Goal: Obtain resource: Download file/media

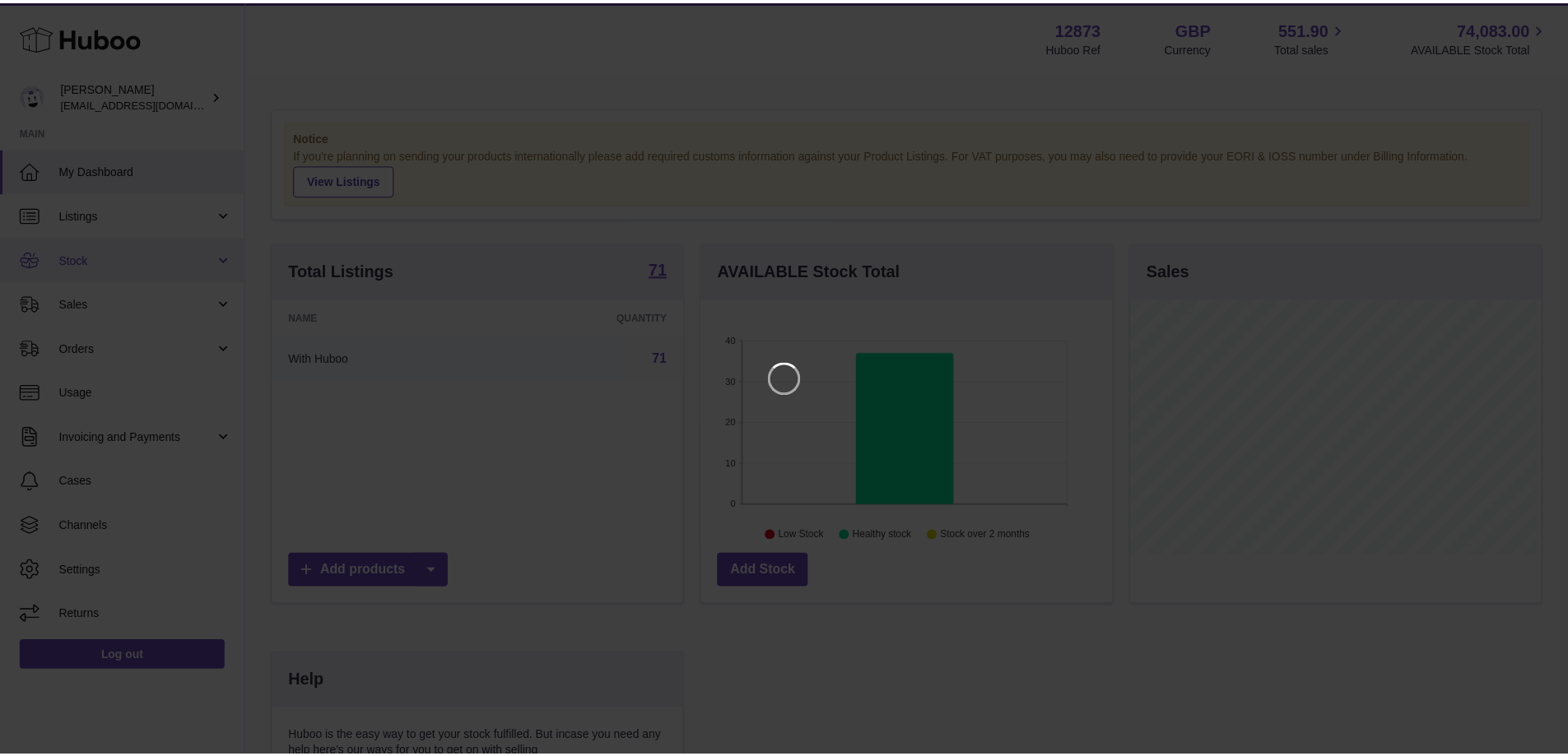
scroll to position [257, 415]
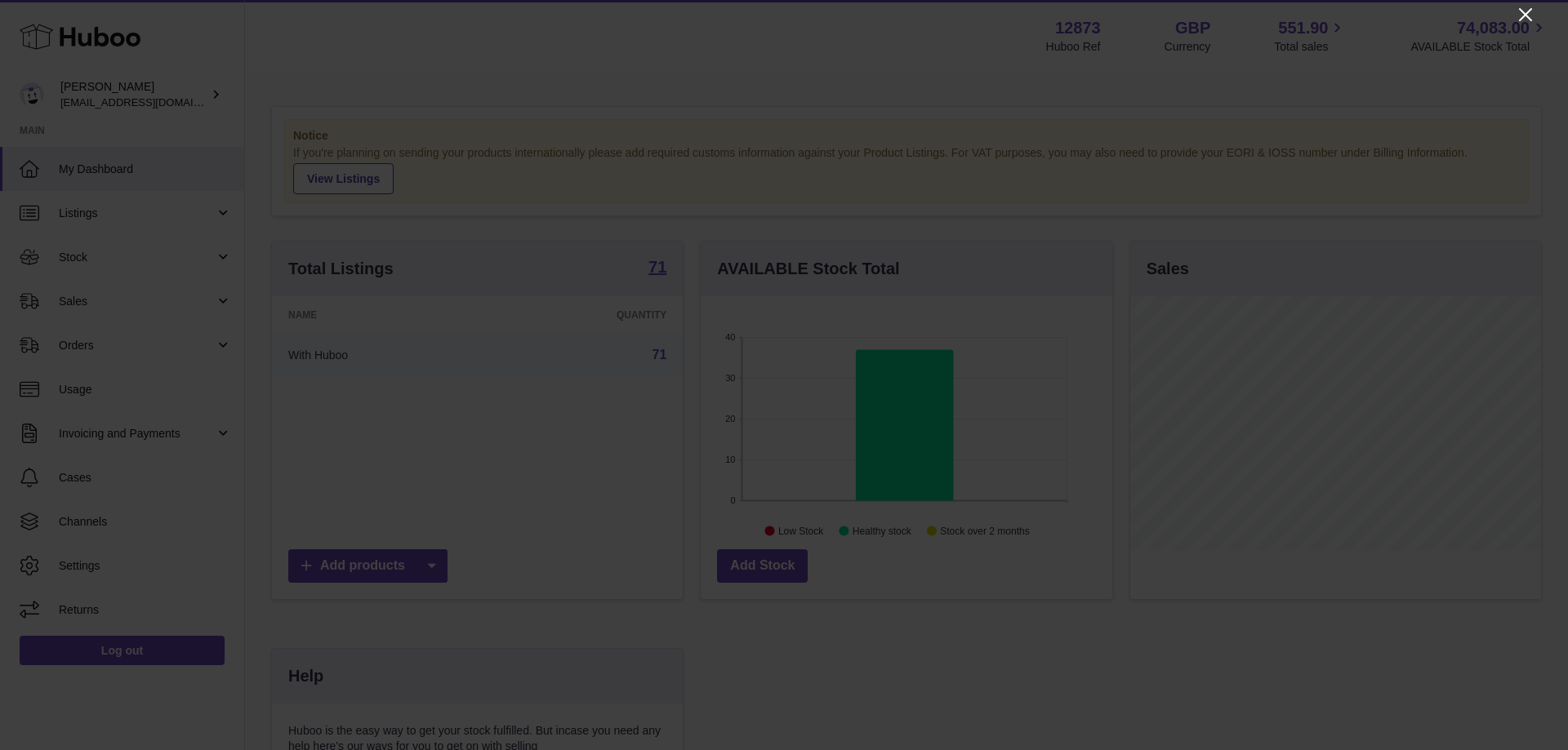
click at [1524, 12] on icon "Close" at bounding box center [1525, 15] width 13 height 13
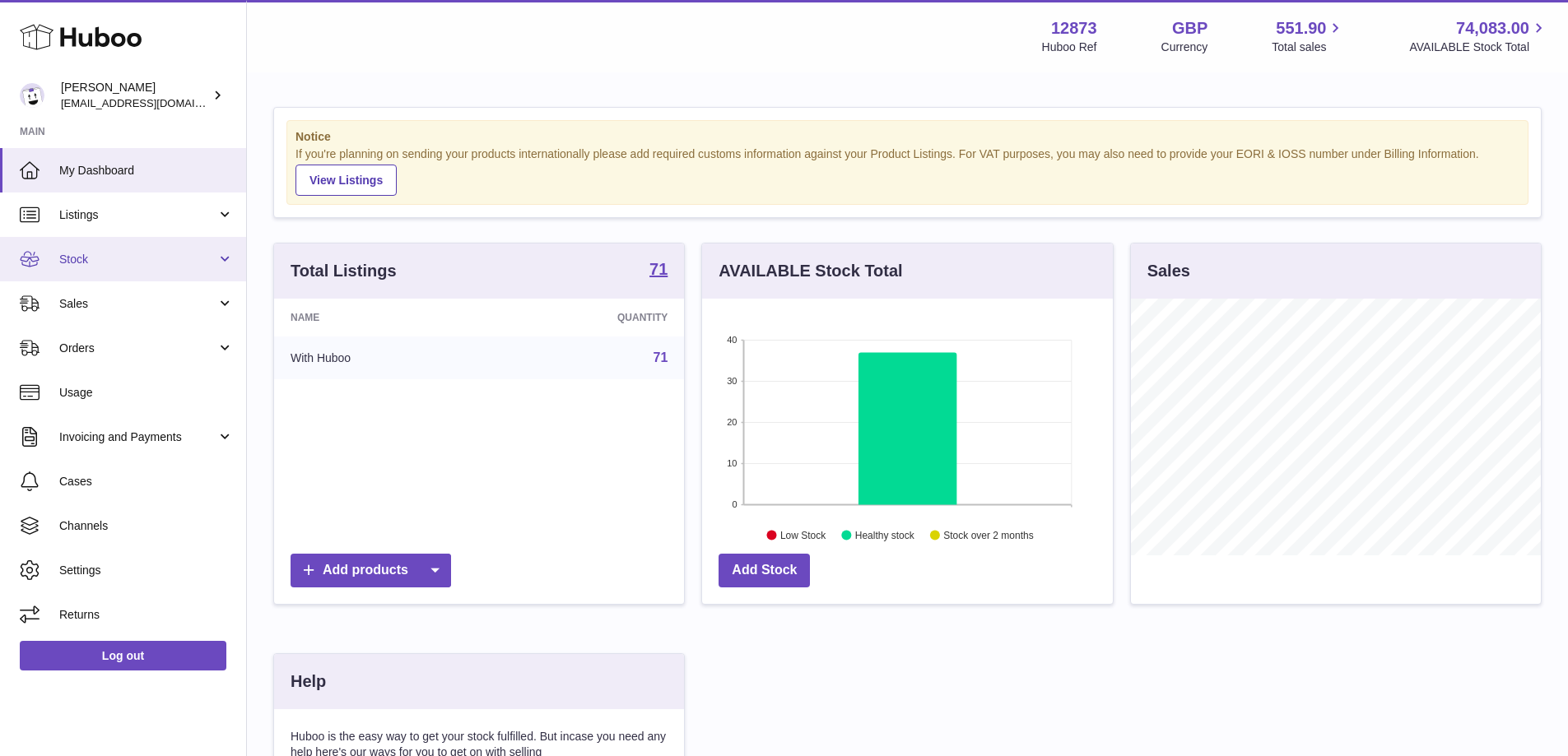
click at [66, 254] on span "Stock" at bounding box center [138, 259] width 158 height 16
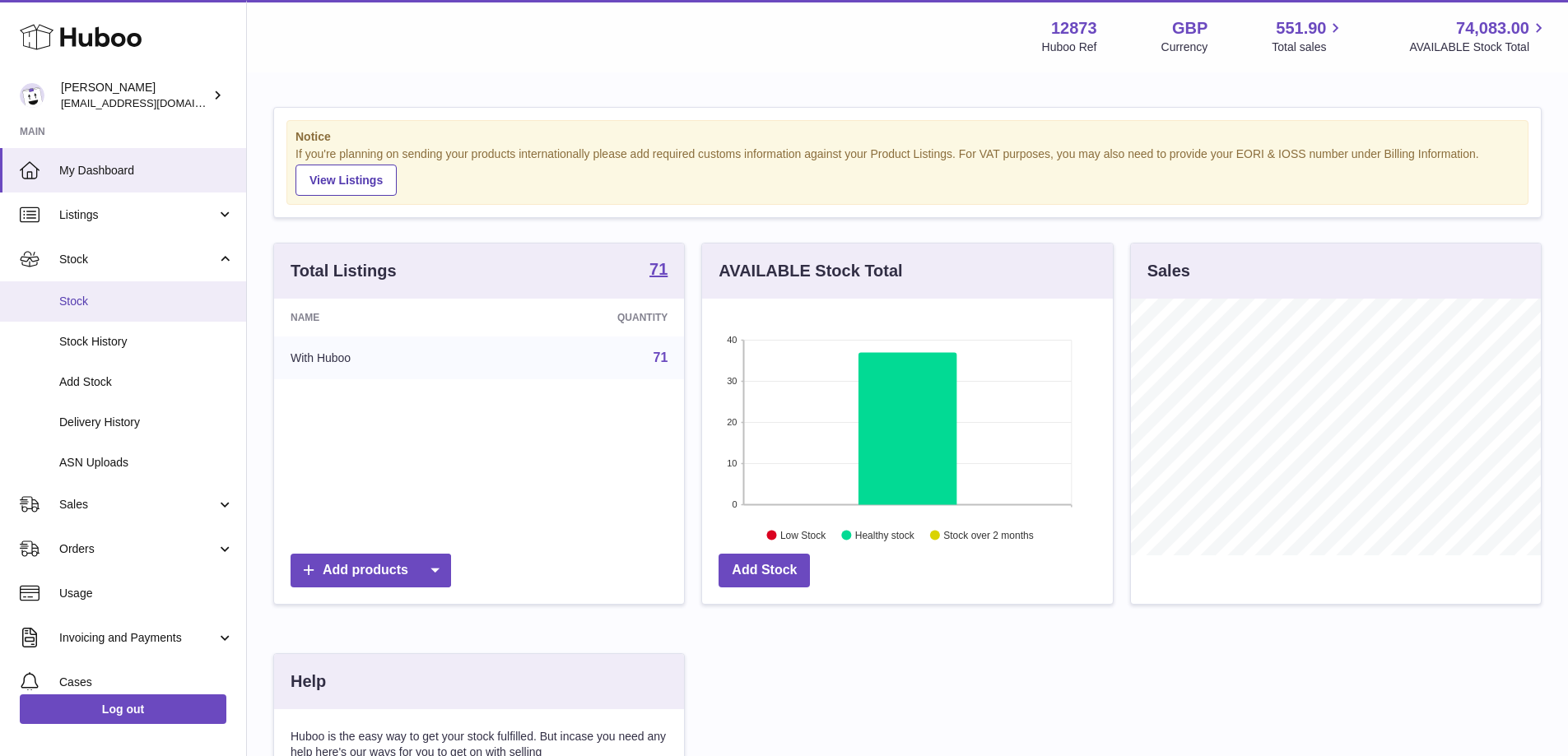
click at [103, 299] on span "Stock" at bounding box center [146, 301] width 174 height 16
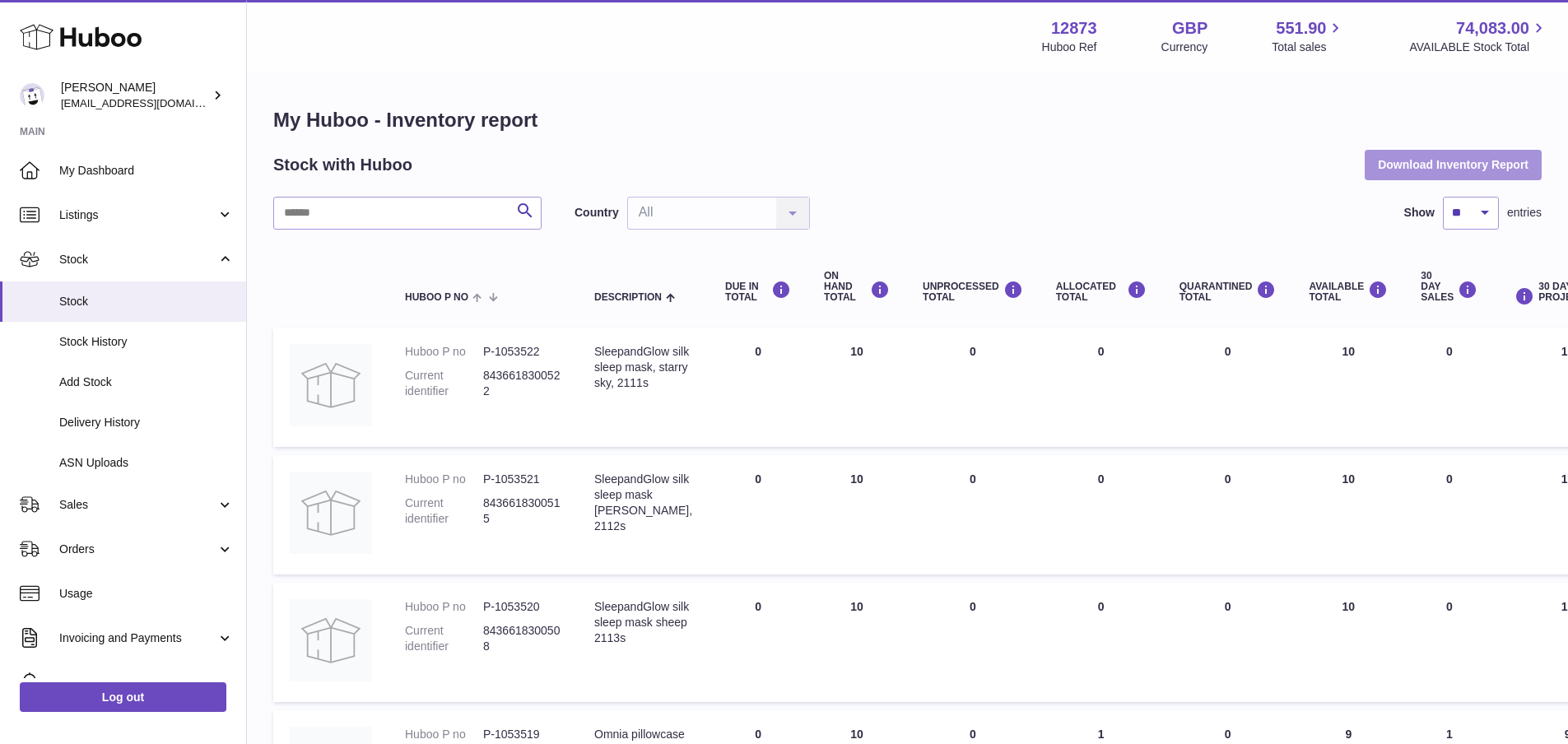
click at [1491, 160] on button "Download Inventory Report" at bounding box center [1453, 165] width 177 height 30
